Goal: Task Accomplishment & Management: Manage account settings

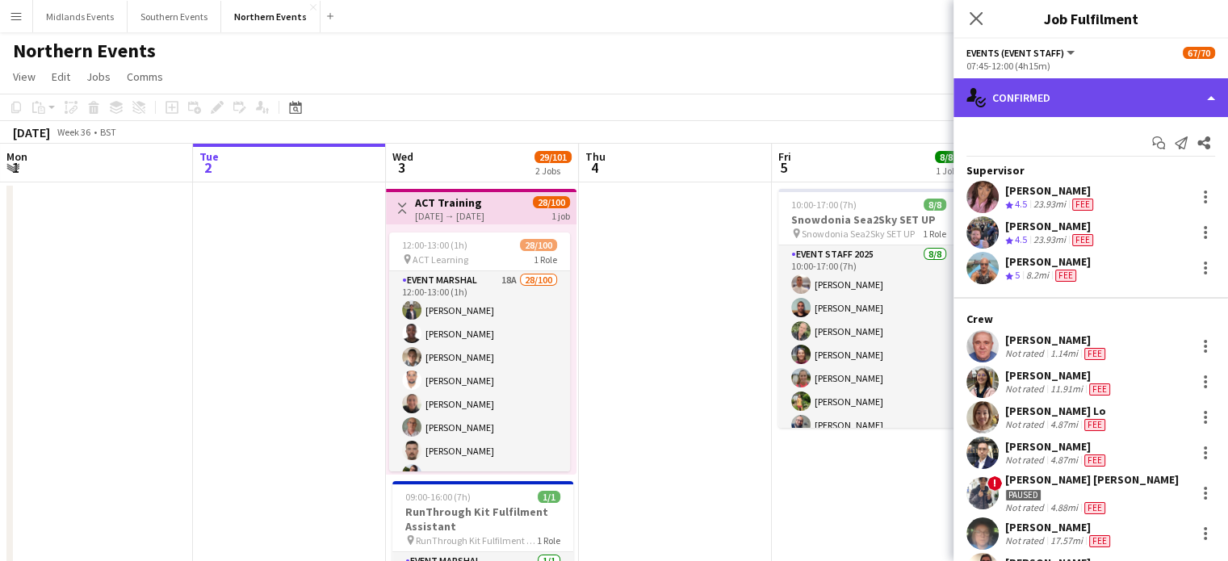
click at [1152, 96] on div "single-neutral-actions-check-2 Confirmed" at bounding box center [1091, 97] width 275 height 39
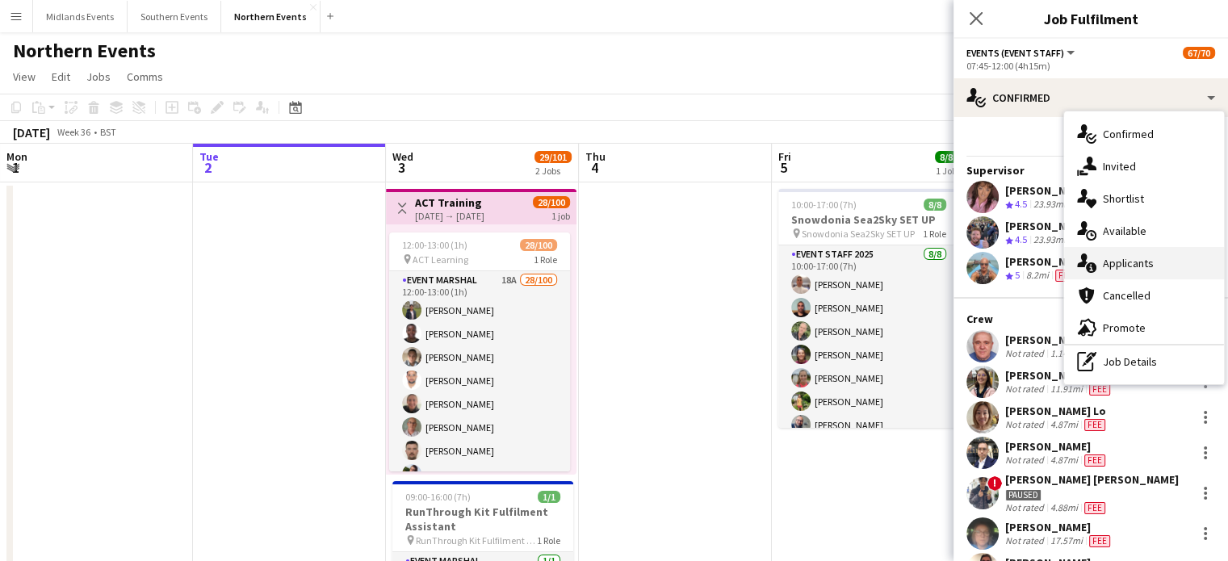
click at [1140, 262] on span "Applicants" at bounding box center [1128, 263] width 51 height 15
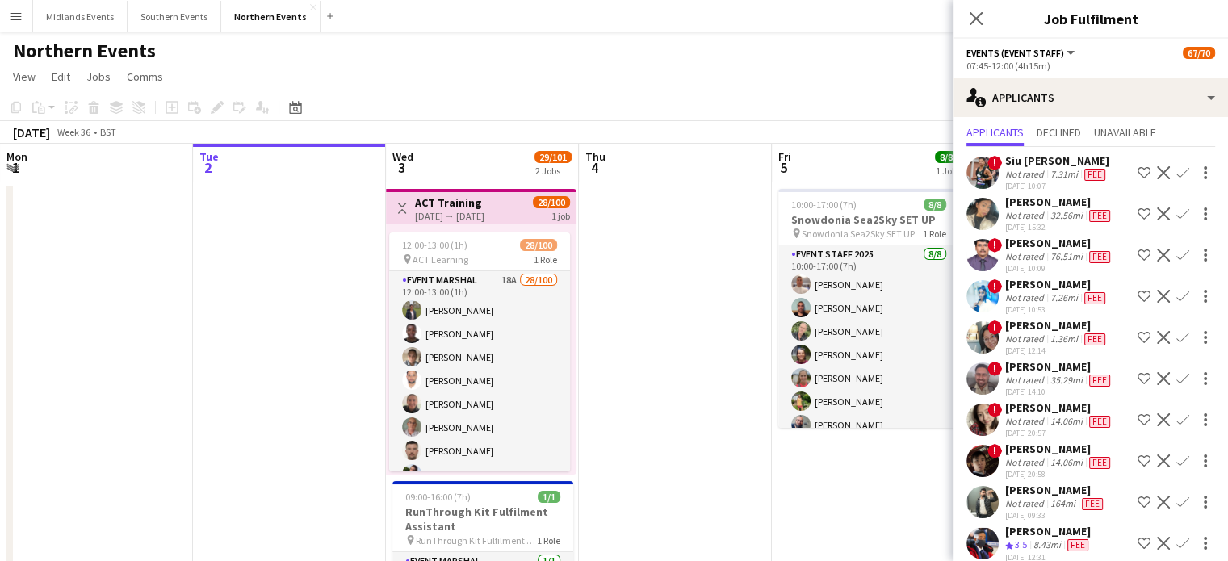
scroll to position [42, 0]
click at [1018, 359] on div "[PERSON_NAME]" at bounding box center [1059, 366] width 108 height 15
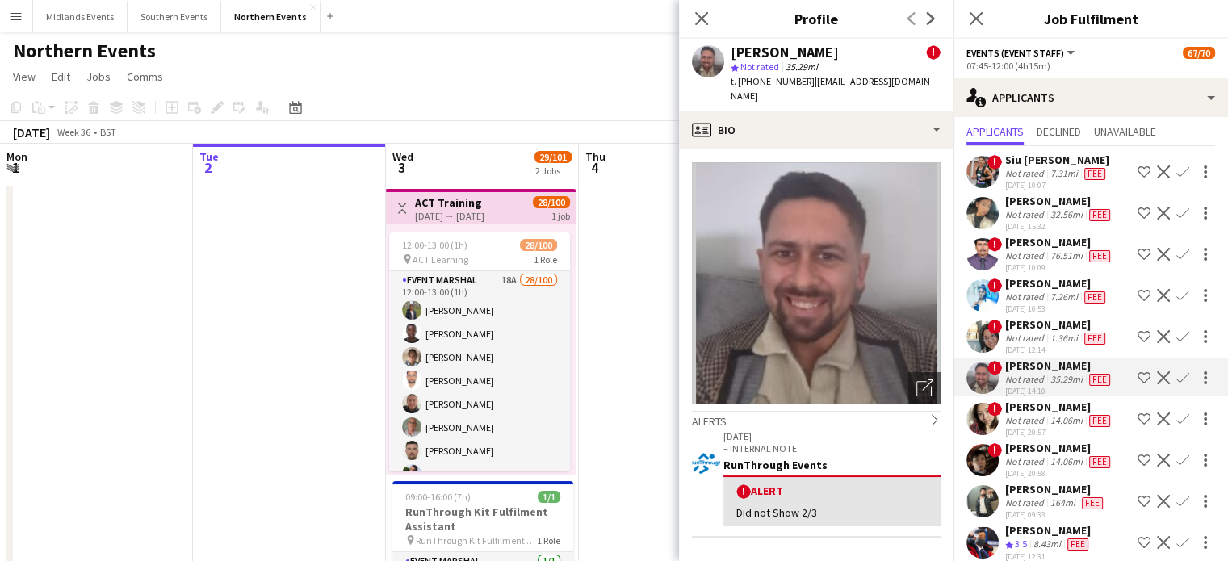
click at [1041, 200] on div "[PERSON_NAME]" at bounding box center [1059, 201] width 108 height 15
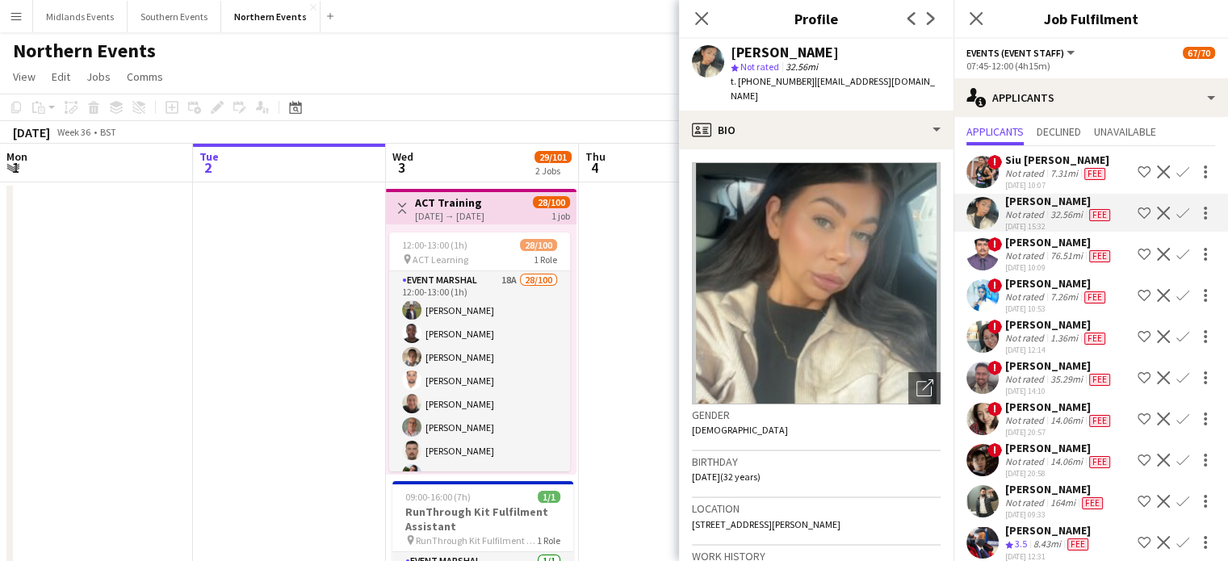
click at [1043, 363] on div "[PERSON_NAME]" at bounding box center [1059, 366] width 108 height 15
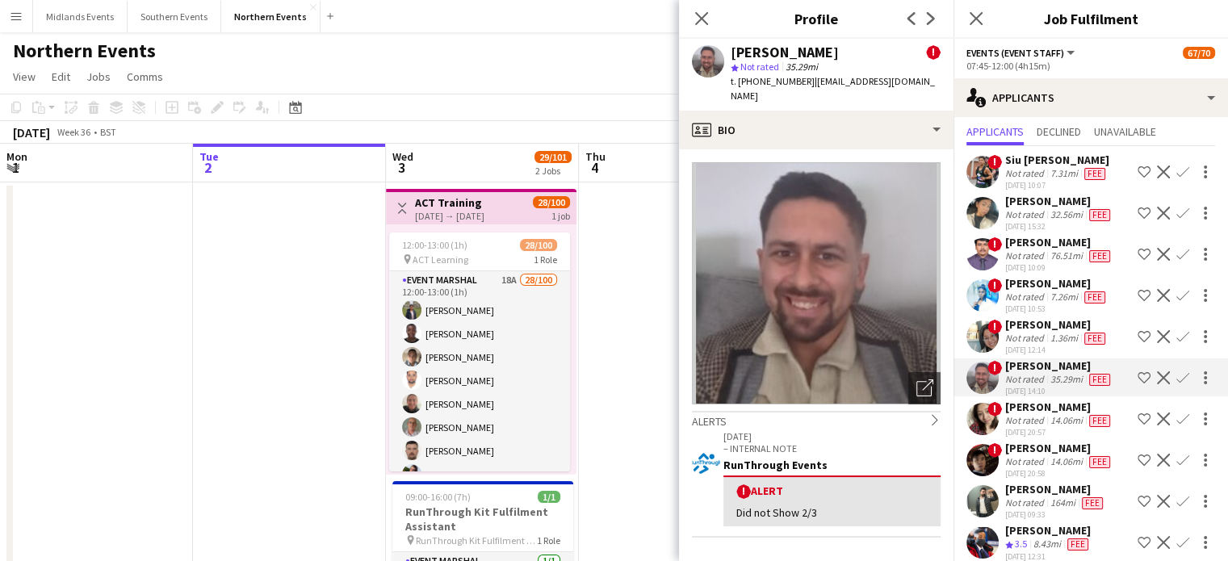
click at [1177, 372] on app-icon "Confirm" at bounding box center [1183, 378] width 13 height 13
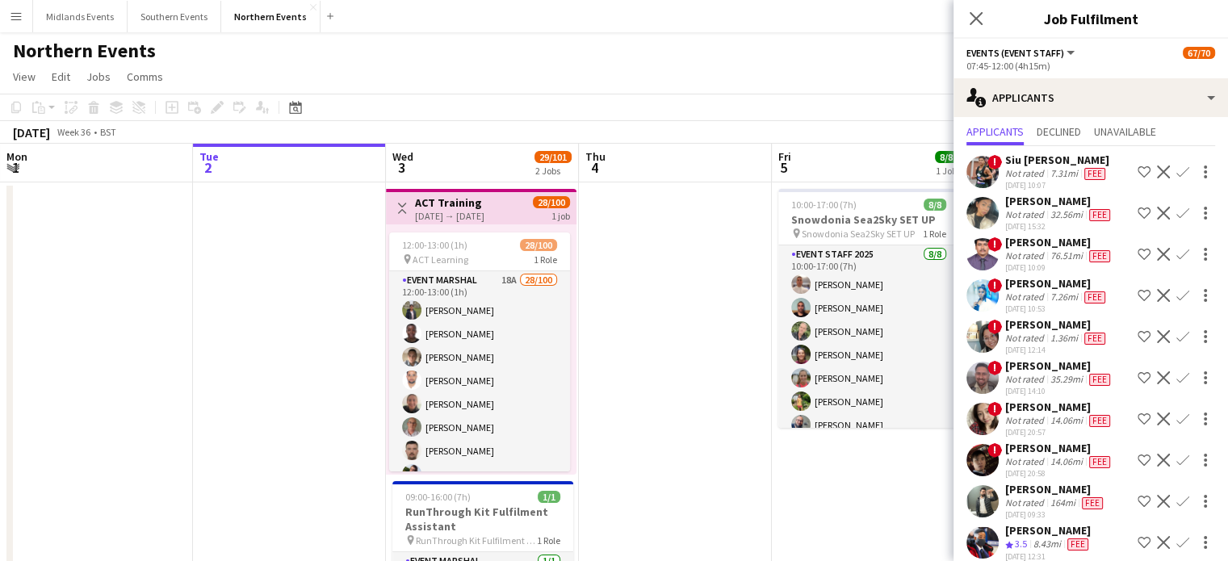
click at [1177, 376] on app-icon "Confirm" at bounding box center [1183, 378] width 13 height 13
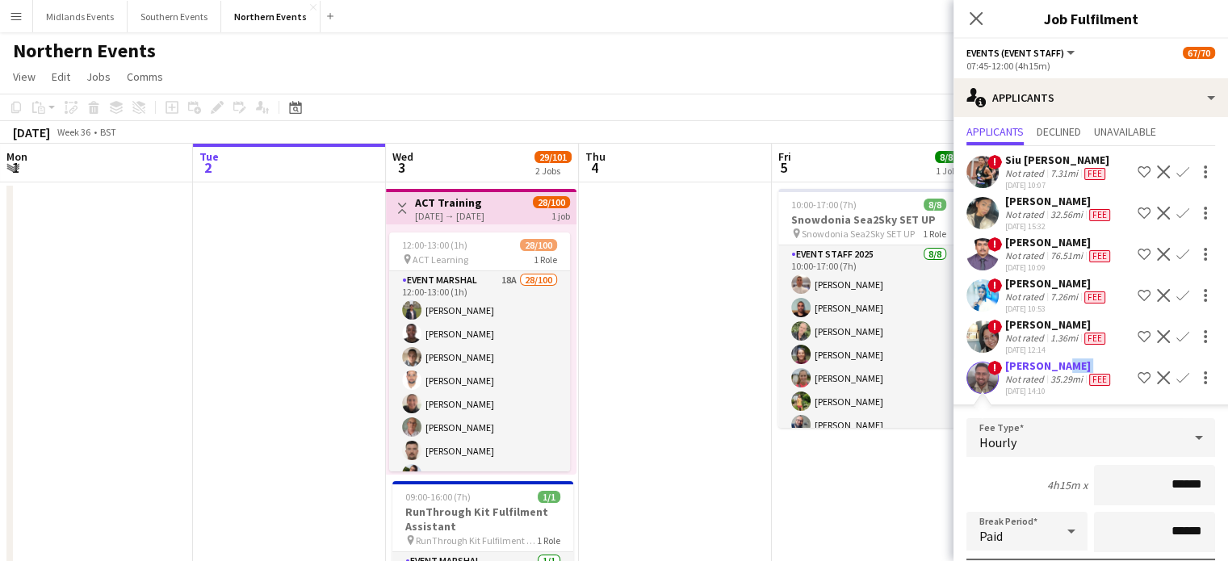
drag, startPoint x: 1051, startPoint y: 359, endPoint x: 1005, endPoint y: 367, distance: 46.7
click at [1005, 367] on div "[PERSON_NAME] Not rated 35.29mi Fee [DATE] 14:10" at bounding box center [1059, 378] width 108 height 38
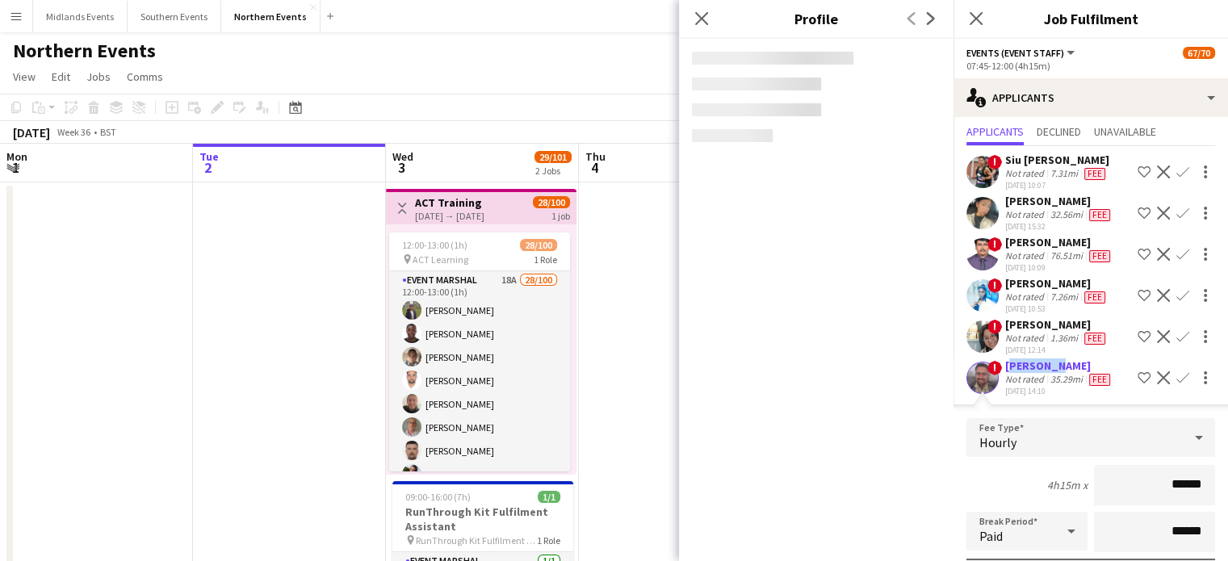
drag, startPoint x: 1008, startPoint y: 363, endPoint x: 1051, endPoint y: 363, distance: 42.8
click at [1051, 363] on div "[PERSON_NAME]" at bounding box center [1059, 366] width 108 height 15
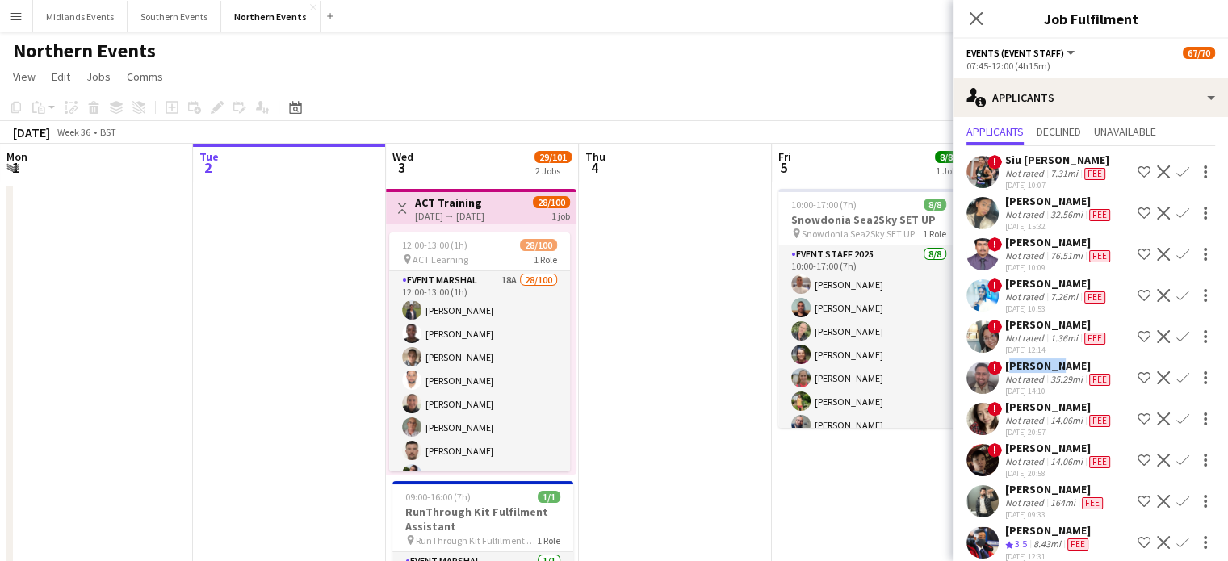
copy div "[PERSON_NAME]"
click at [1177, 372] on app-icon "Confirm" at bounding box center [1183, 378] width 13 height 13
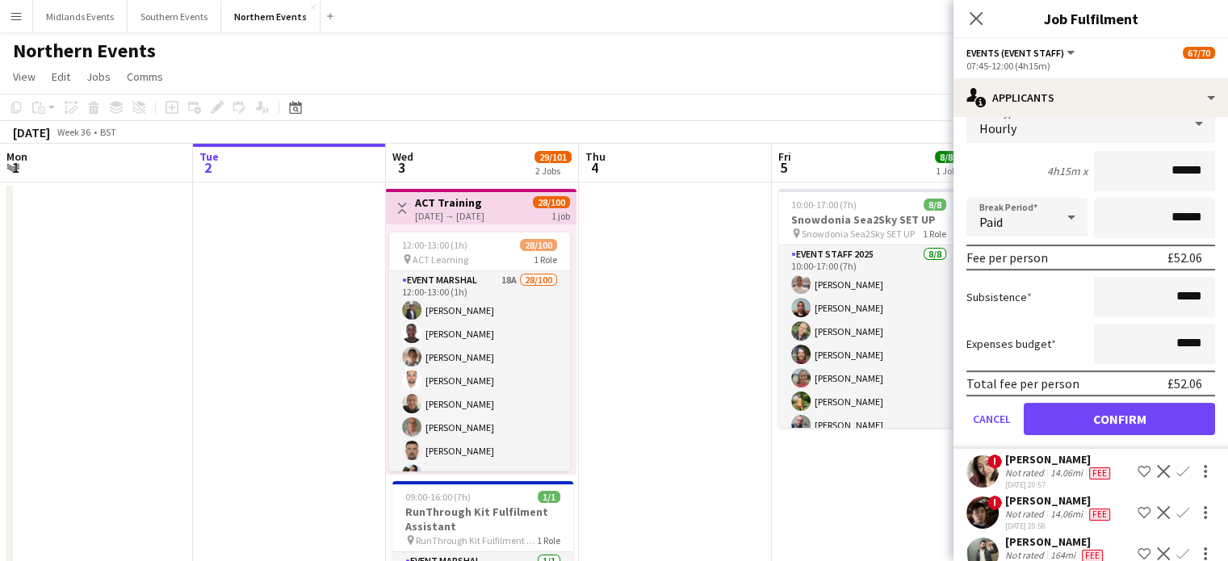
scroll to position [361, 0]
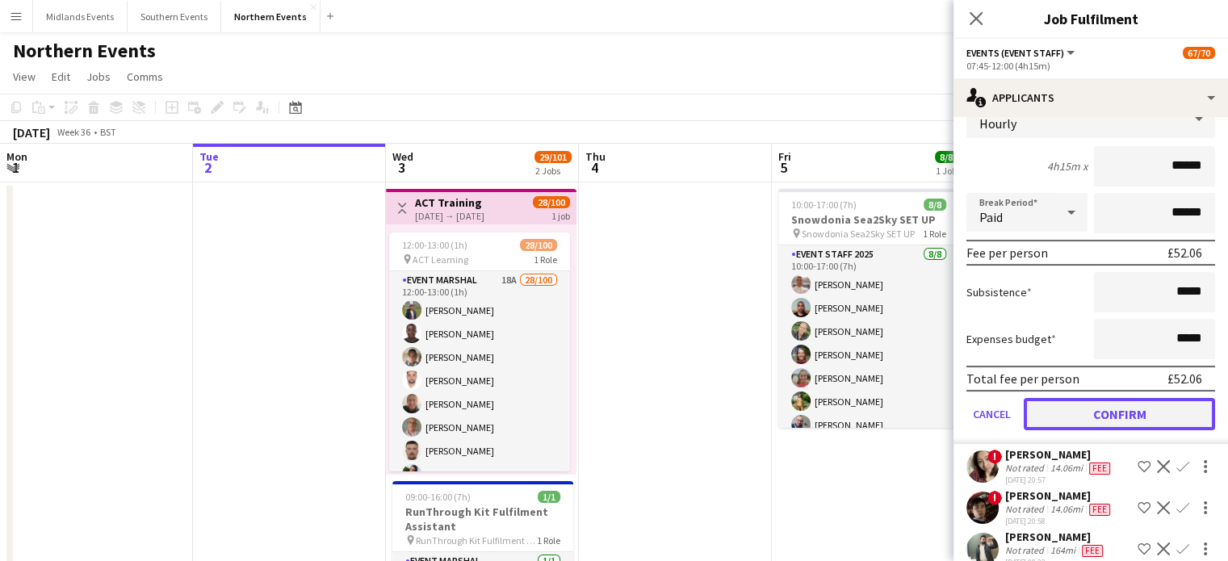
click at [1163, 406] on button "Confirm" at bounding box center [1119, 414] width 191 height 32
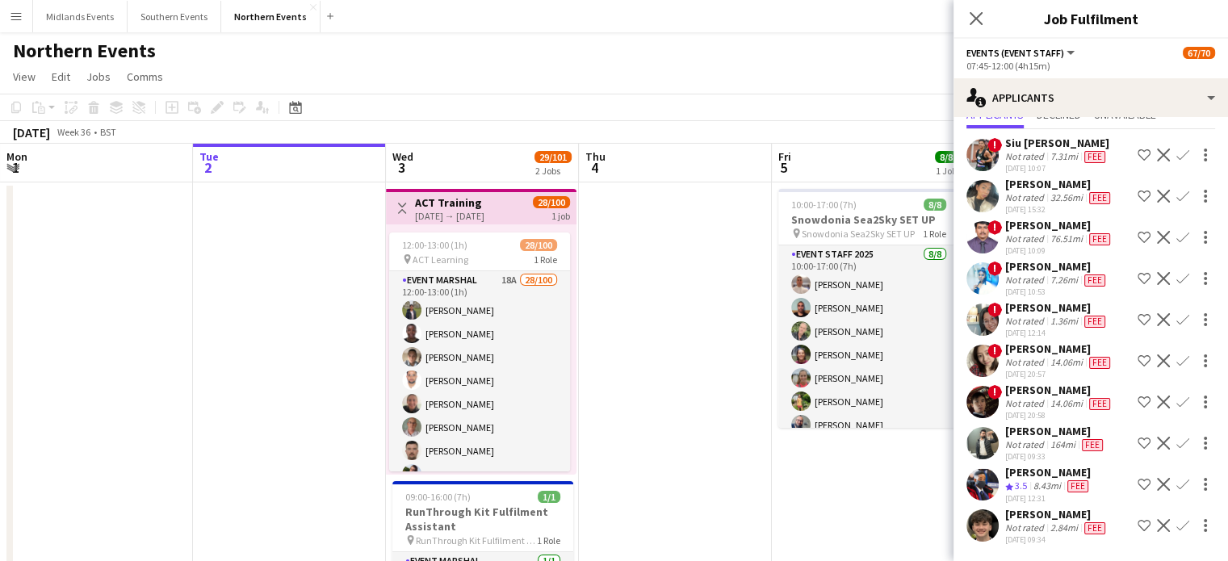
scroll to position [0, 0]
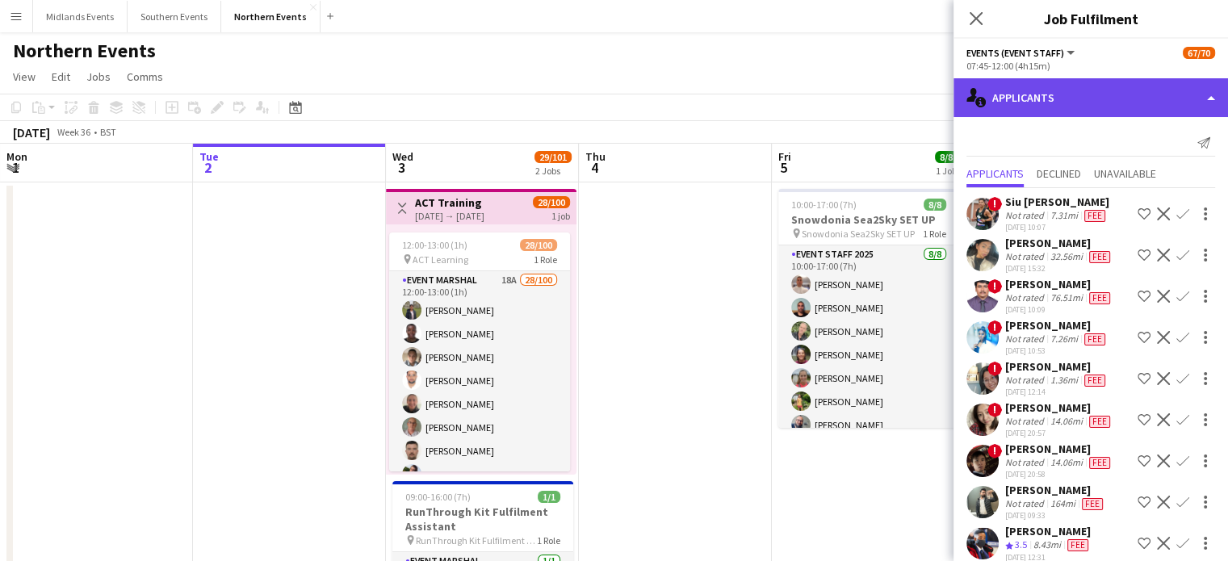
click at [1011, 105] on div "single-neutral-actions-information Applicants" at bounding box center [1091, 97] width 275 height 39
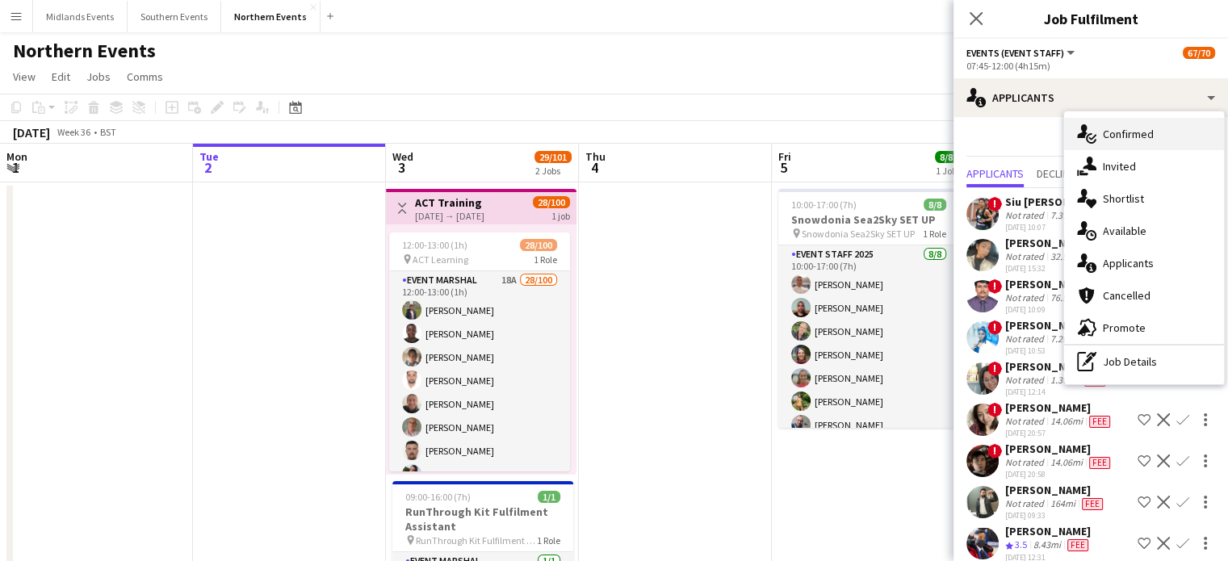
click at [1098, 136] on div "single-neutral-actions-check-2 Confirmed" at bounding box center [1144, 134] width 160 height 32
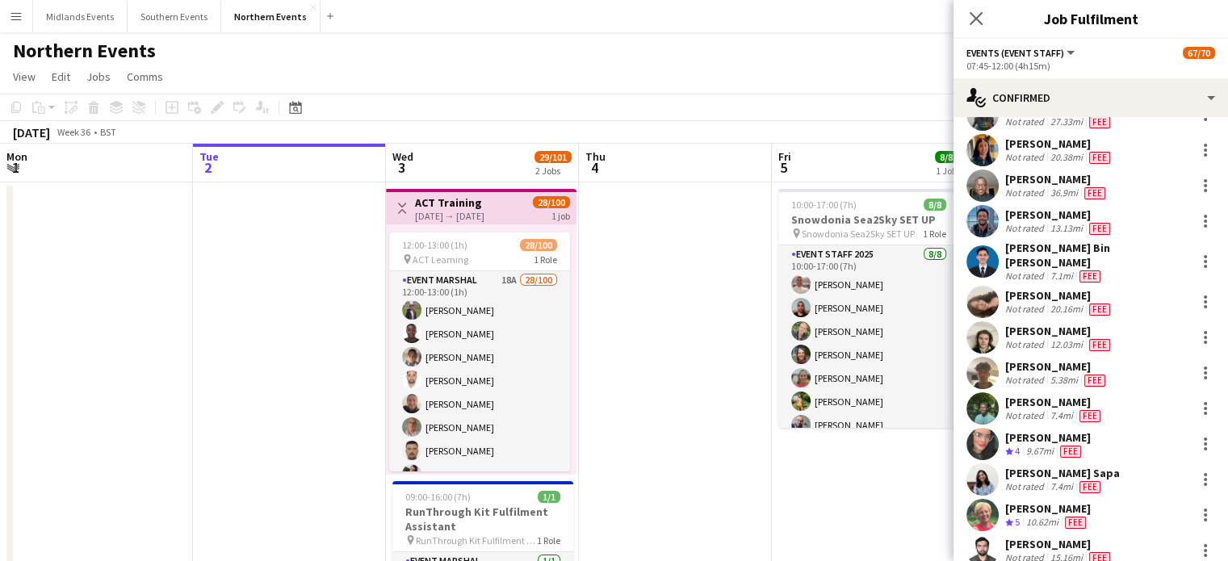
scroll to position [2210, 0]
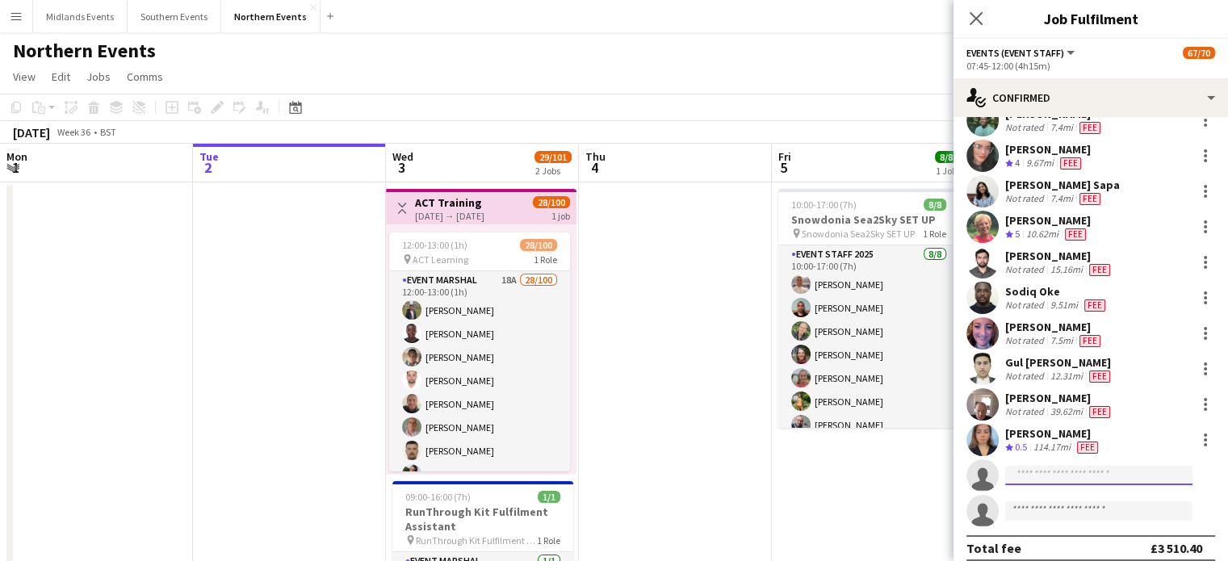
click at [1082, 466] on input at bounding box center [1098, 475] width 187 height 19
paste input "**********"
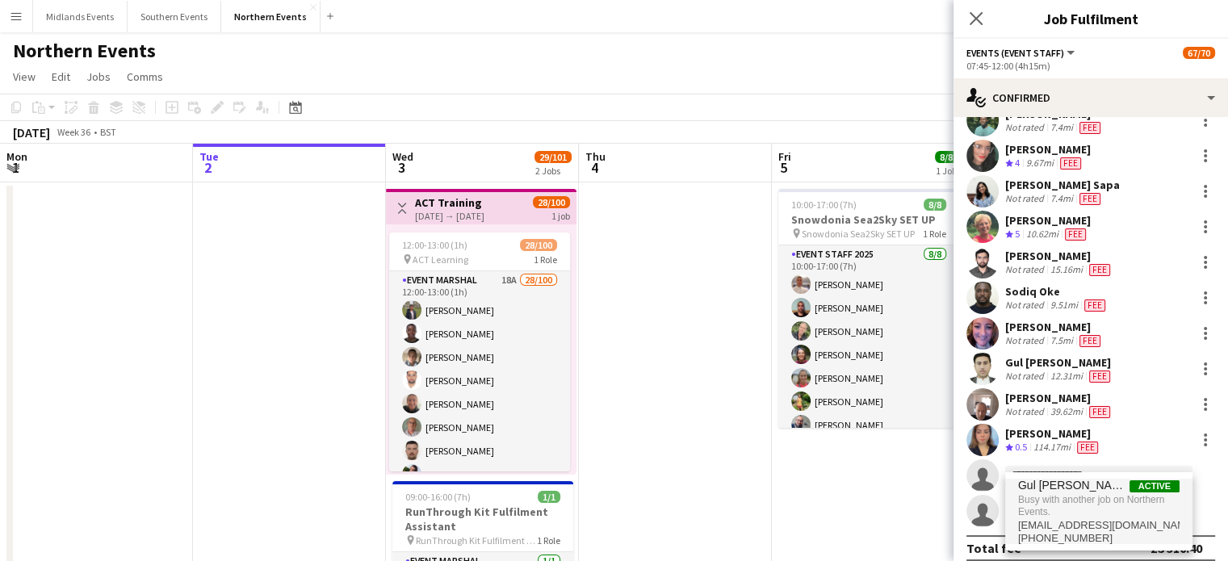
type input "**********"
click at [1035, 481] on span "Gul [PERSON_NAME]" at bounding box center [1073, 486] width 111 height 14
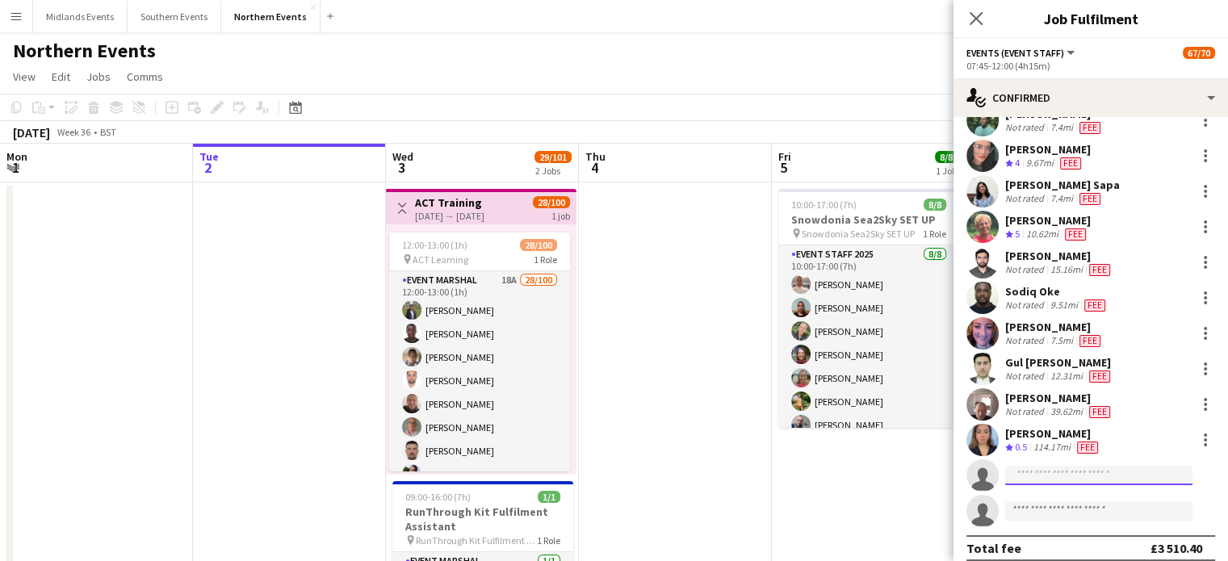
click at [1035, 466] on input at bounding box center [1098, 475] width 187 height 19
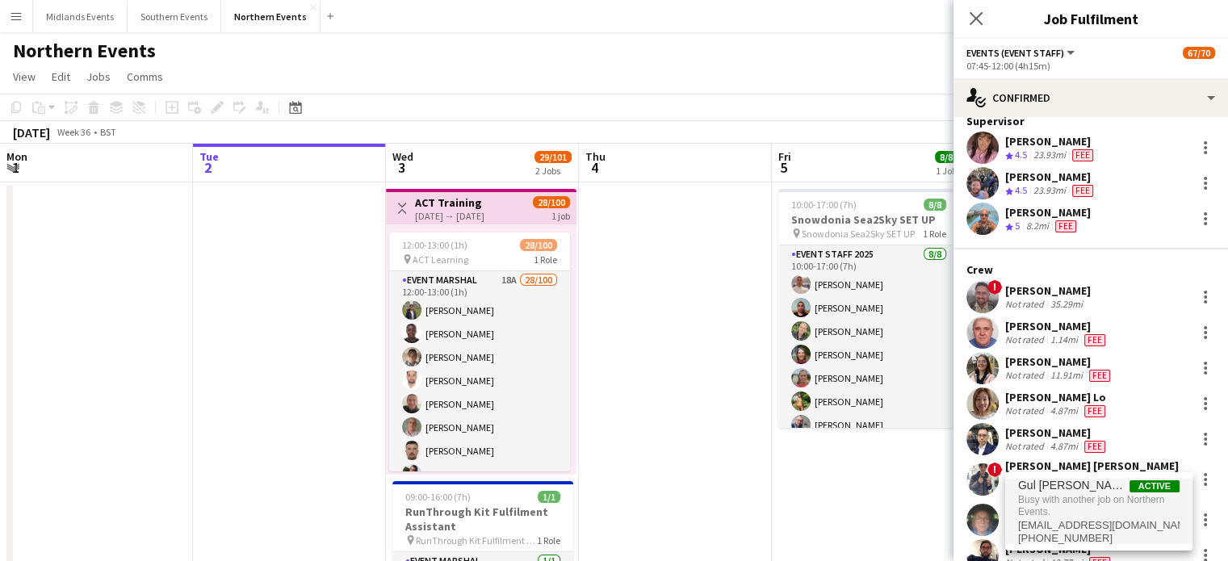
scroll to position [0, 0]
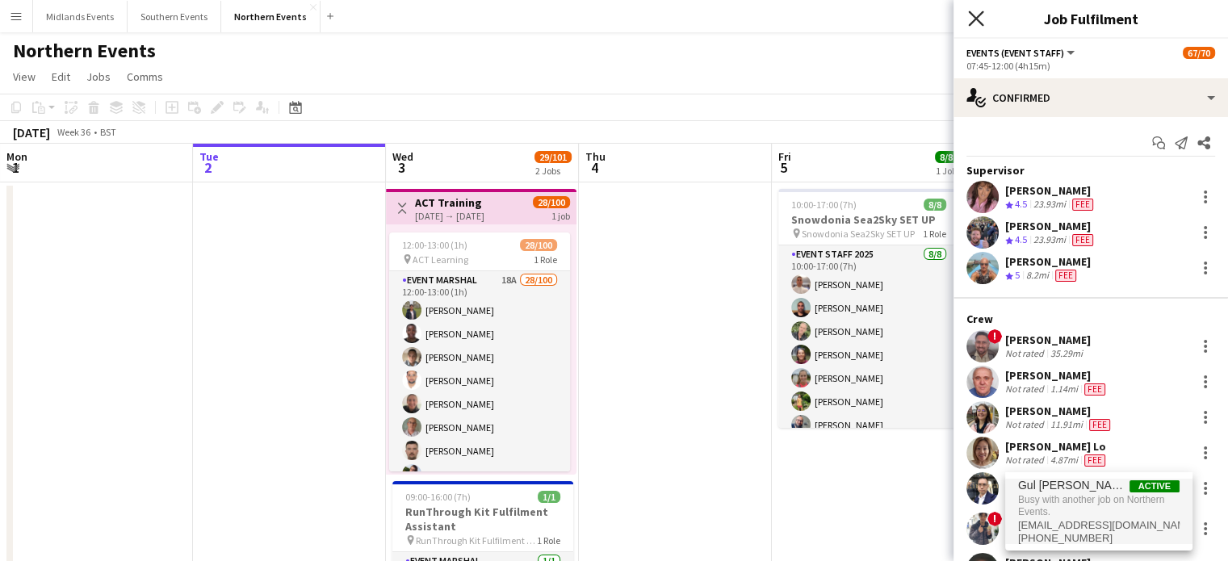
click at [972, 22] on icon at bounding box center [975, 17] width 15 height 15
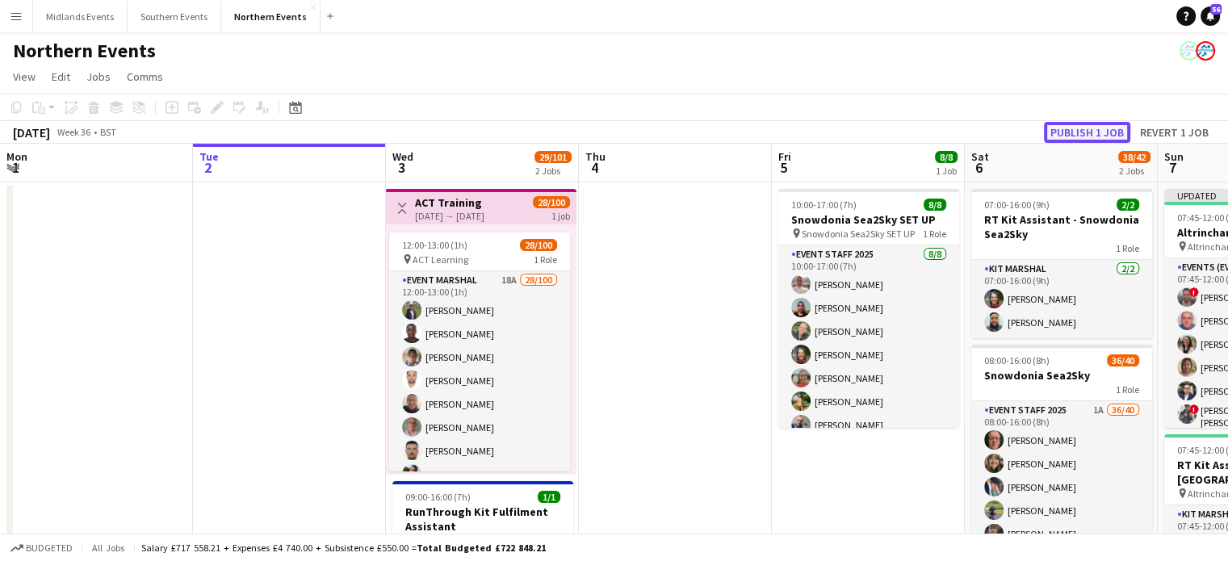
click at [1082, 133] on button "Publish 1 job" at bounding box center [1087, 132] width 86 height 21
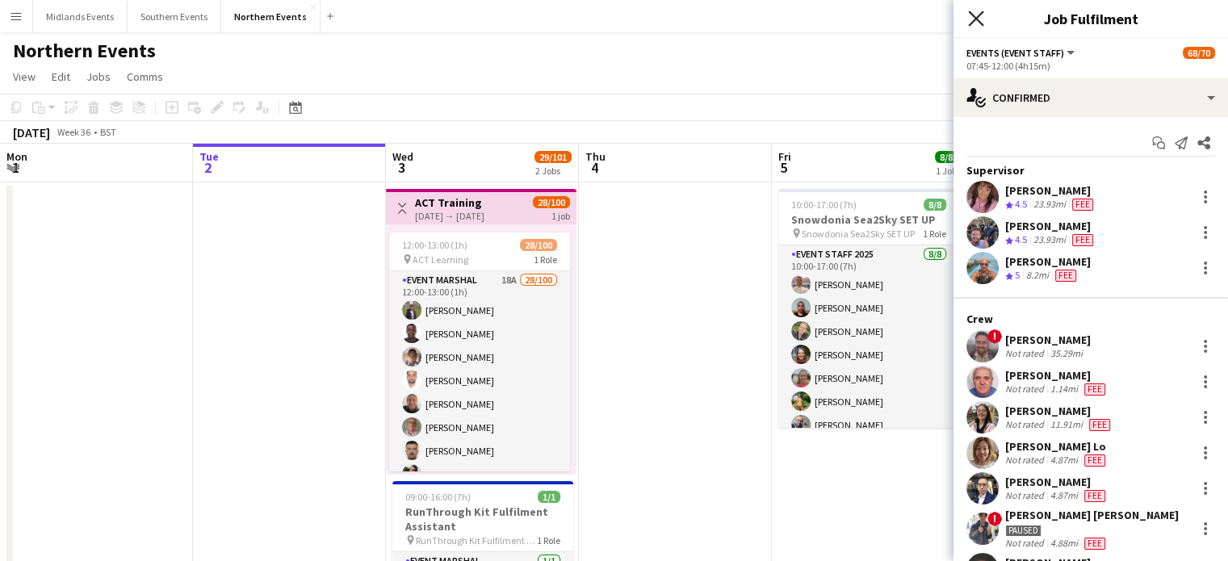
click at [972, 16] on icon "Close pop-in" at bounding box center [975, 17] width 15 height 15
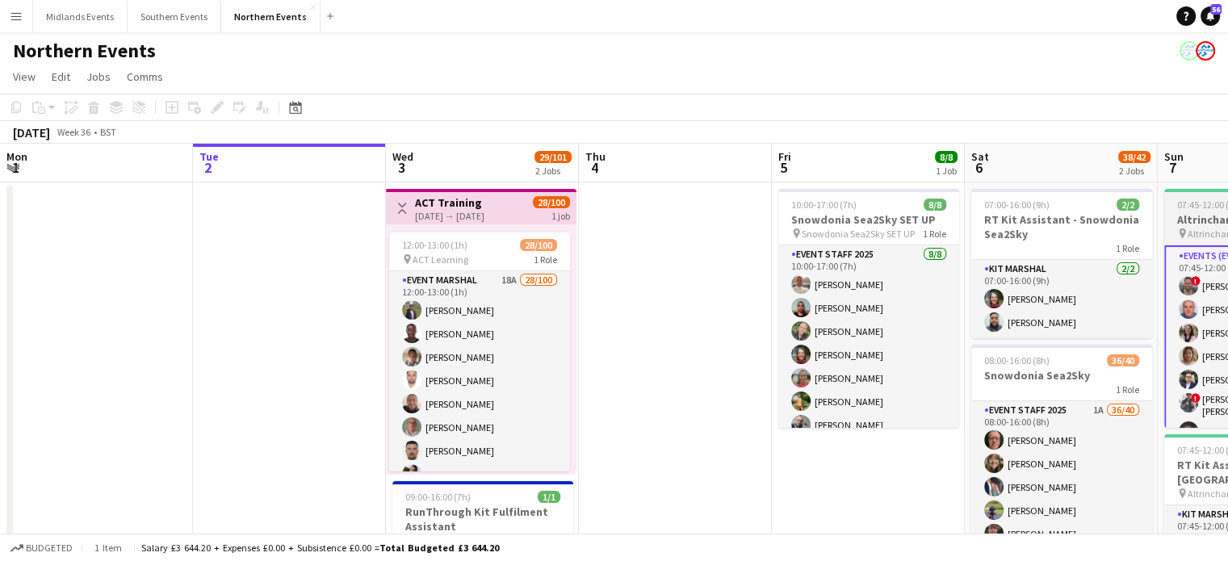
click at [1188, 231] on span "Altrincham 10k" at bounding box center [1220, 234] width 64 height 12
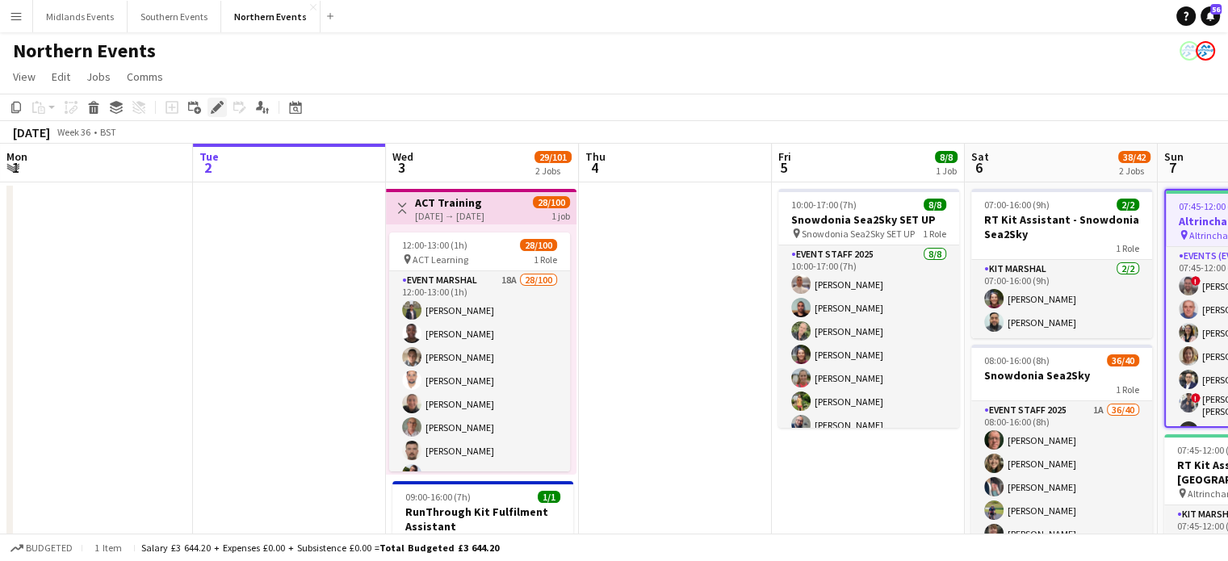
click at [212, 107] on icon "Edit" at bounding box center [217, 107] width 13 height 13
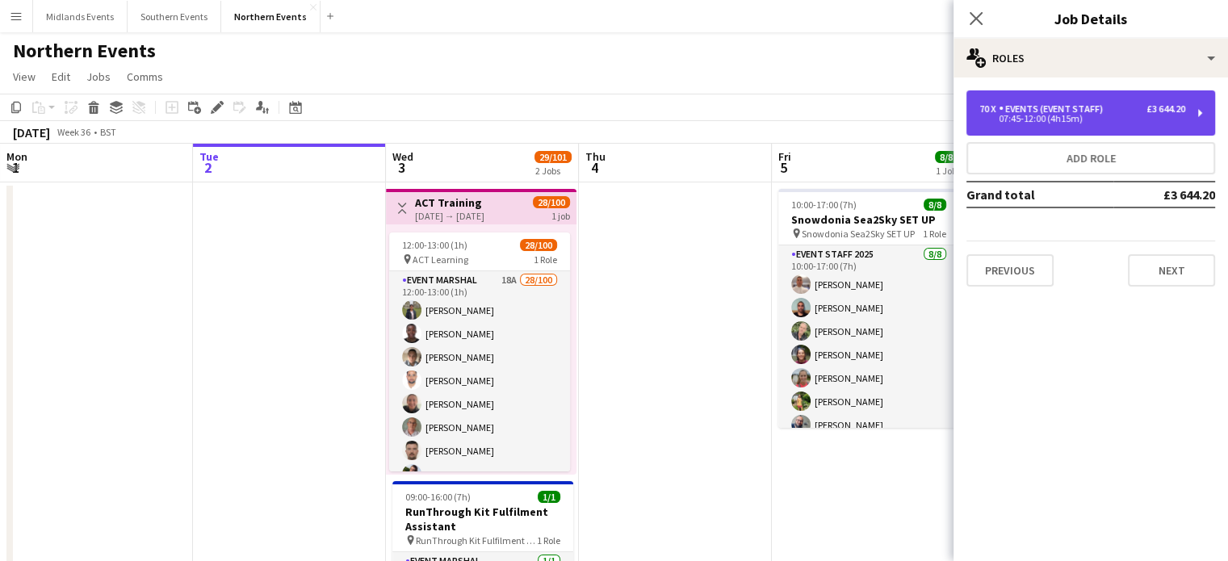
click at [1029, 116] on div "07:45-12:00 (4h15m)" at bounding box center [1083, 119] width 206 height 8
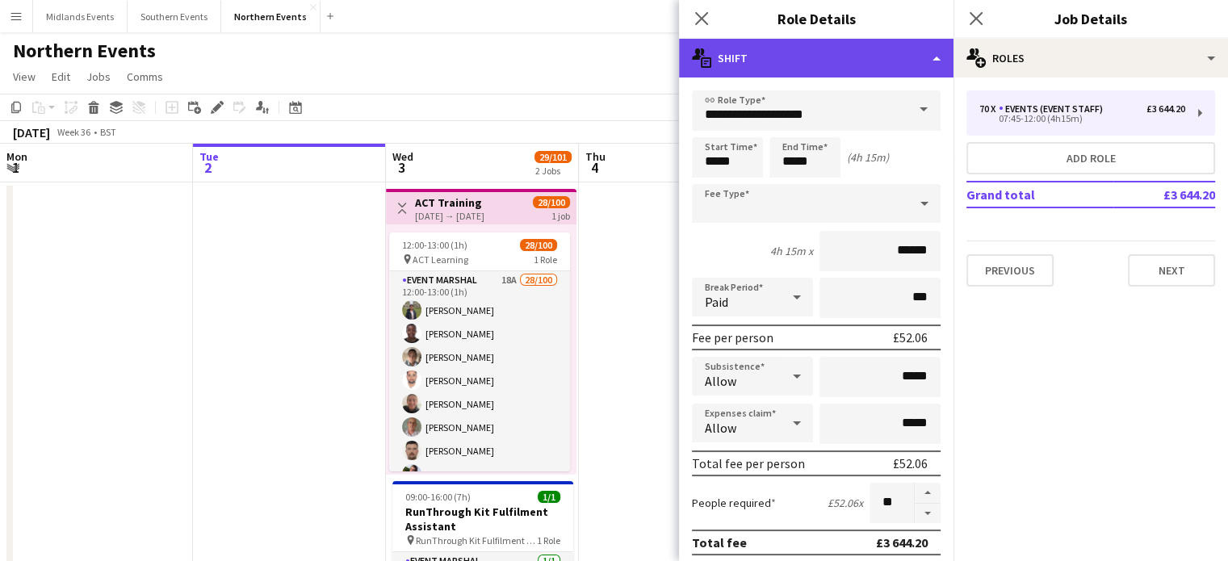
click at [920, 54] on div "multiple-actions-text Shift" at bounding box center [816, 58] width 275 height 39
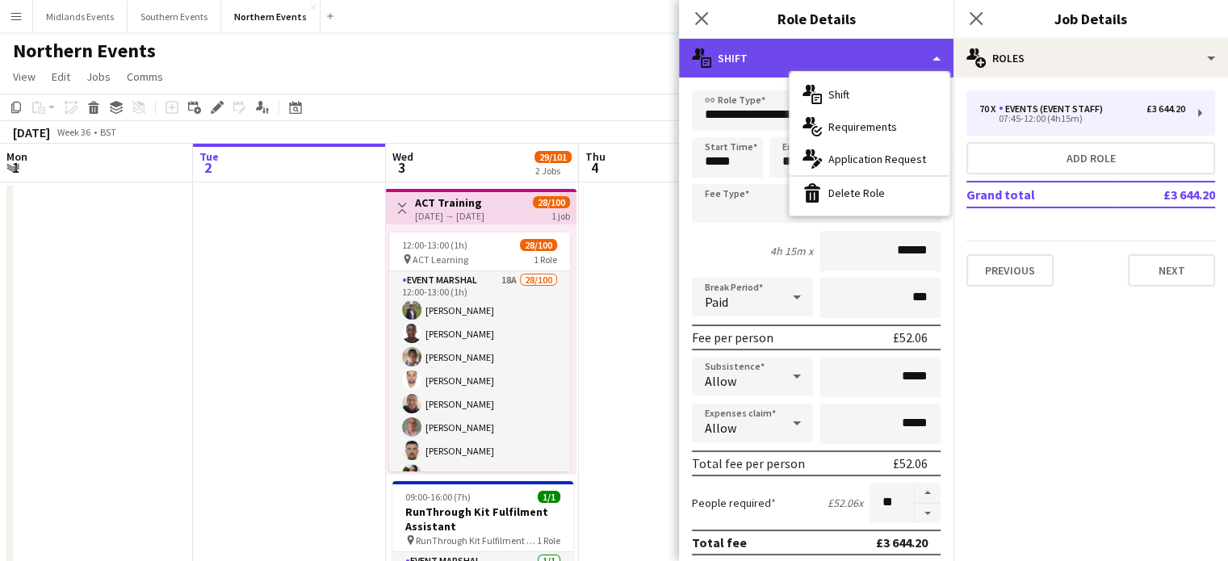
click at [920, 54] on div "multiple-actions-text Shift" at bounding box center [816, 58] width 275 height 39
click at [842, 61] on div "multiple-actions-text Shift" at bounding box center [816, 58] width 275 height 39
click at [896, 48] on div "multiple-actions-text Shift" at bounding box center [816, 58] width 275 height 39
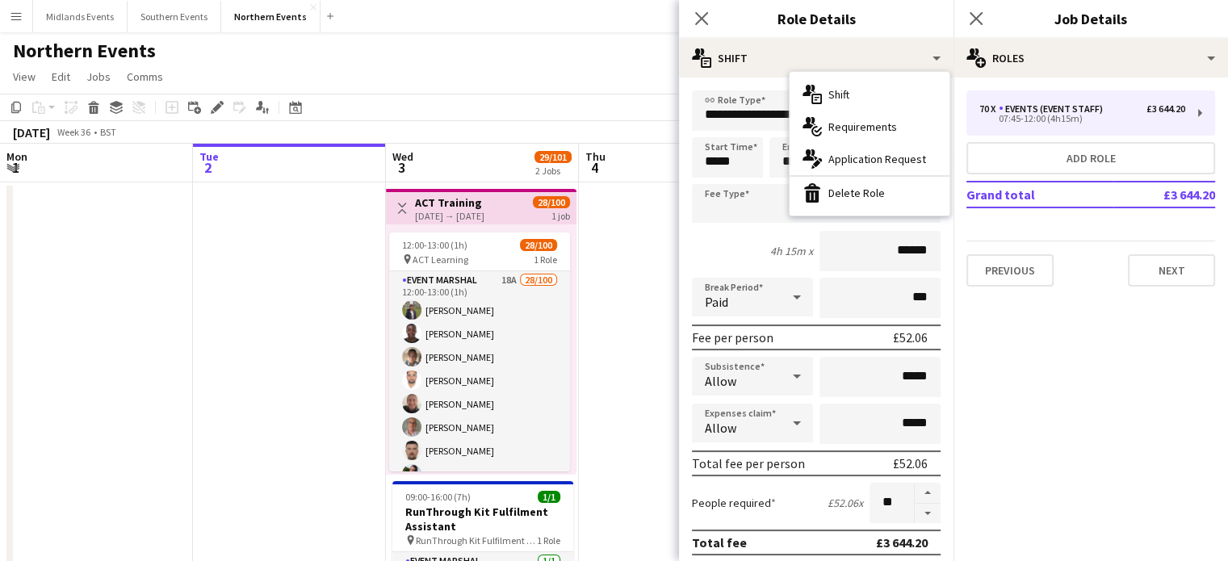
click at [917, 486] on button "button" at bounding box center [928, 493] width 26 height 21
click at [917, 505] on button "button" at bounding box center [928, 514] width 26 height 20
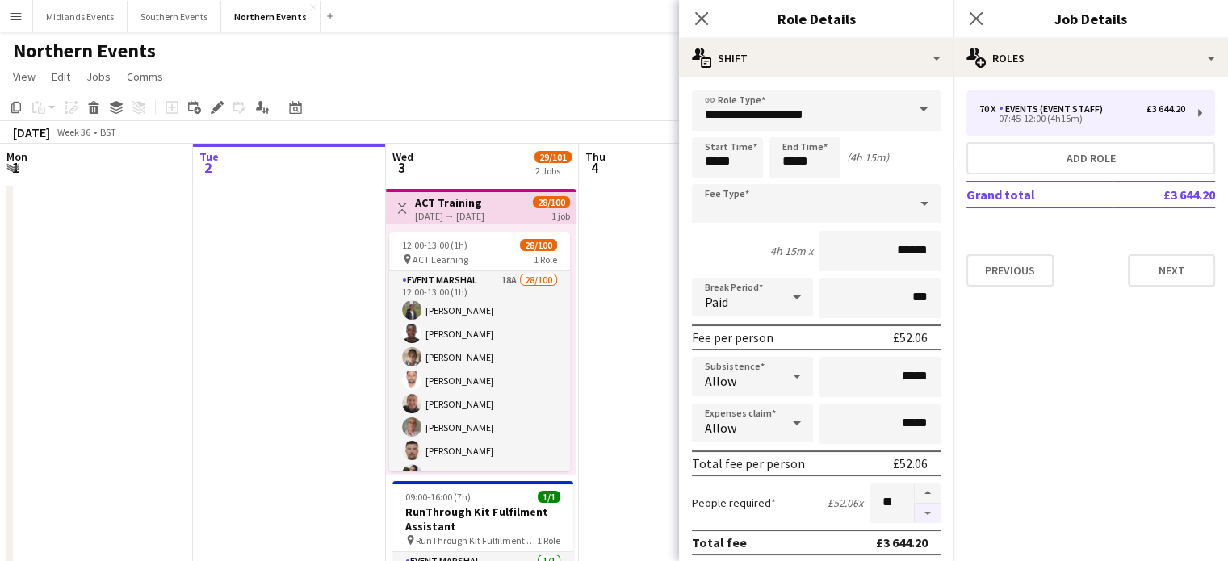
click at [917, 505] on button "button" at bounding box center [928, 514] width 26 height 20
type input "**"
click at [988, 6] on div "Close pop-in" at bounding box center [976, 18] width 45 height 37
click at [976, 27] on app-icon "Close pop-in" at bounding box center [976, 18] width 23 height 23
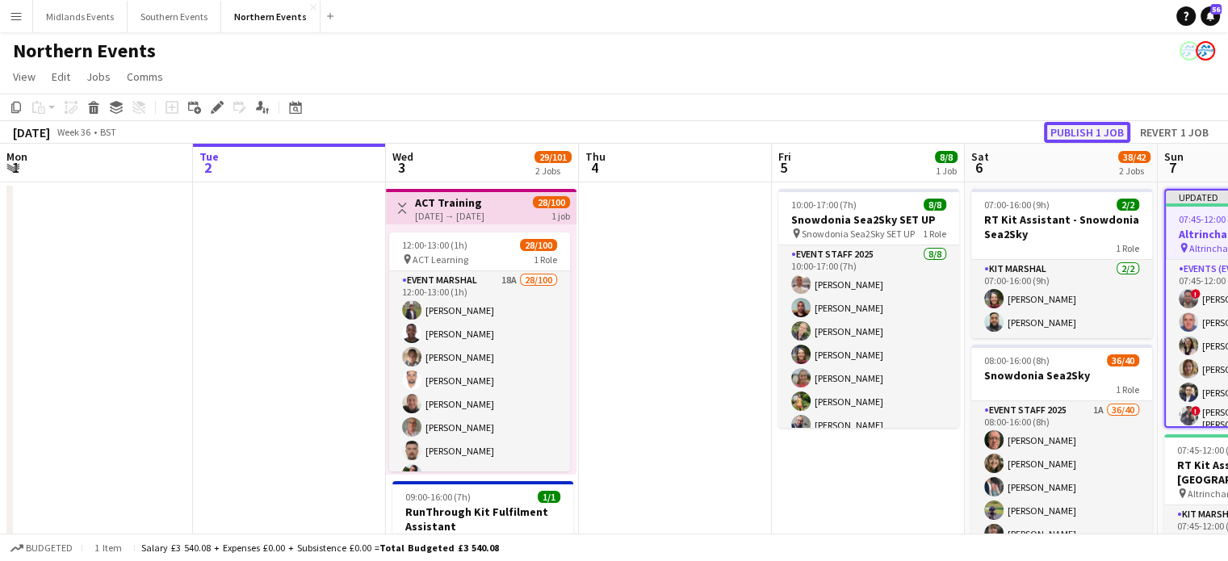
click at [1061, 133] on button "Publish 1 job" at bounding box center [1087, 132] width 86 height 21
